Goal: Task Accomplishment & Management: Complete application form

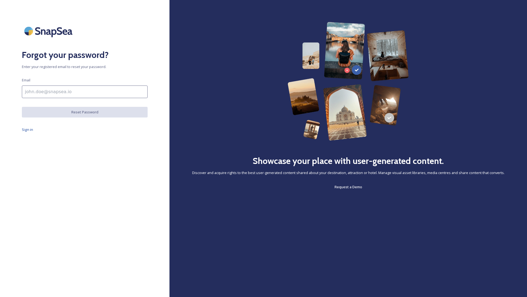
click at [79, 90] on input at bounding box center [85, 92] width 126 height 13
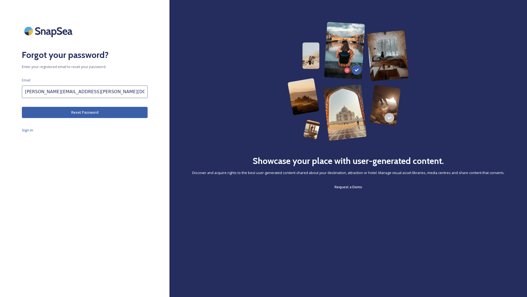
type input "[PERSON_NAME][EMAIL_ADDRESS][PERSON_NAME][DOMAIN_NAME]"
click at [89, 112] on button "Reset Password" at bounding box center [85, 112] width 126 height 11
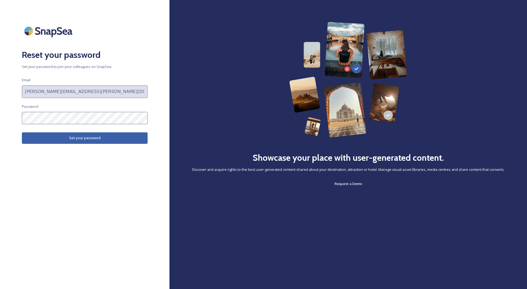
click at [77, 138] on button "Set your password" at bounding box center [85, 137] width 126 height 11
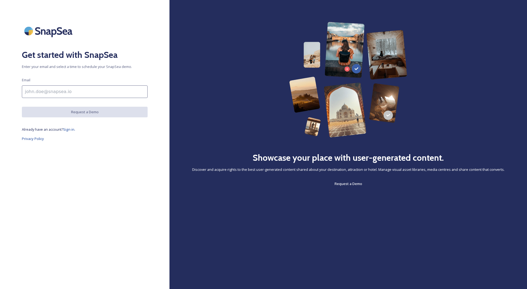
click at [84, 90] on input at bounding box center [85, 92] width 126 height 13
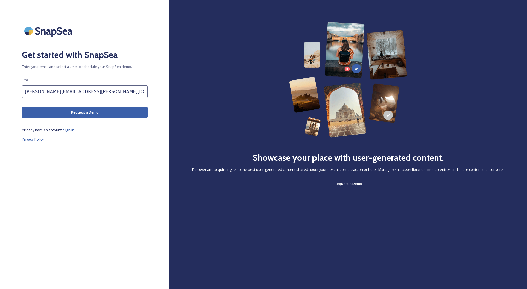
type input "[PERSON_NAME][EMAIL_ADDRESS][PERSON_NAME][DOMAIN_NAME]"
click at [88, 111] on button "Request a Demo" at bounding box center [85, 112] width 126 height 11
